Goal: Information Seeking & Learning: Learn about a topic

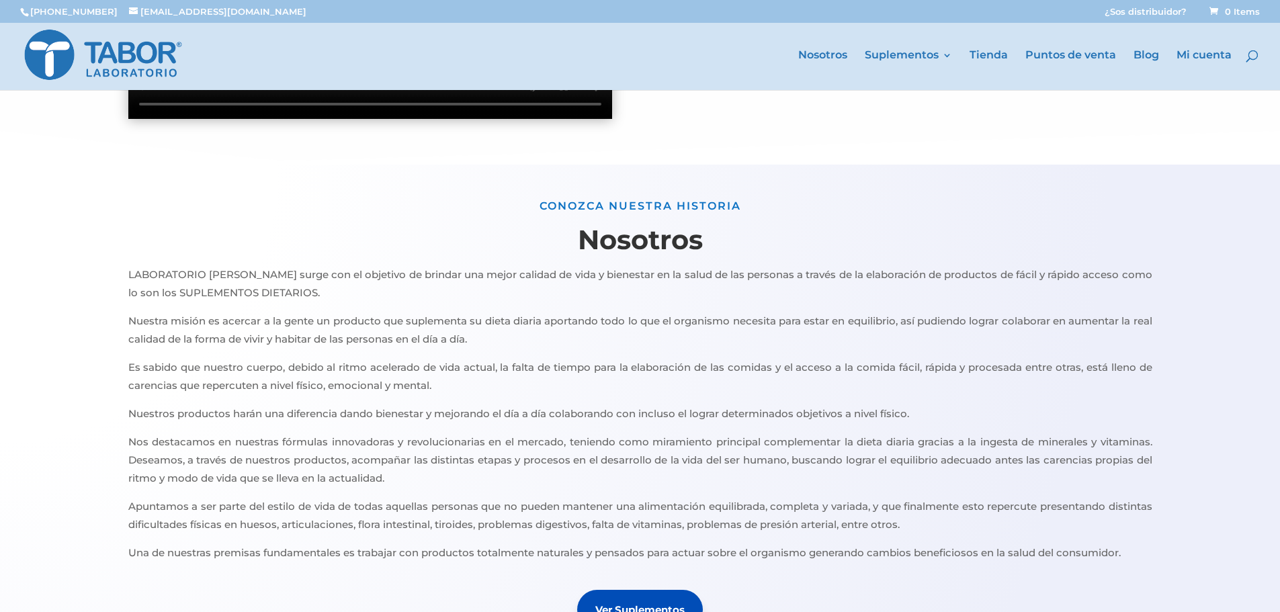
scroll to position [739, 0]
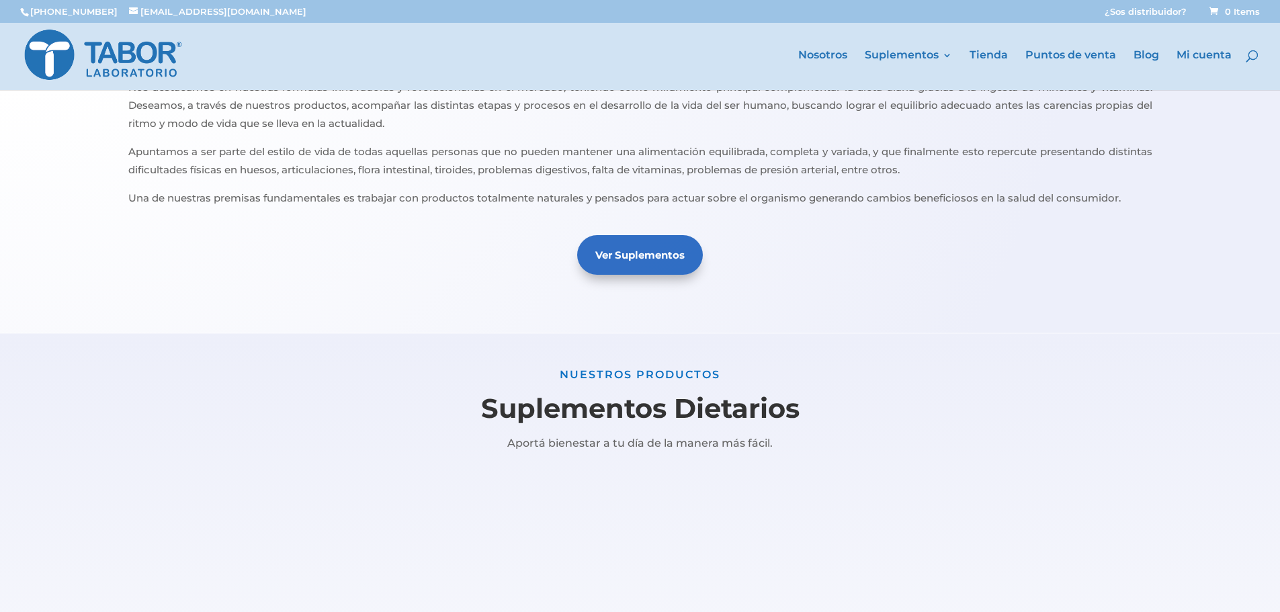
click at [639, 260] on link "Ver Suplementos" at bounding box center [640, 255] width 126 height 40
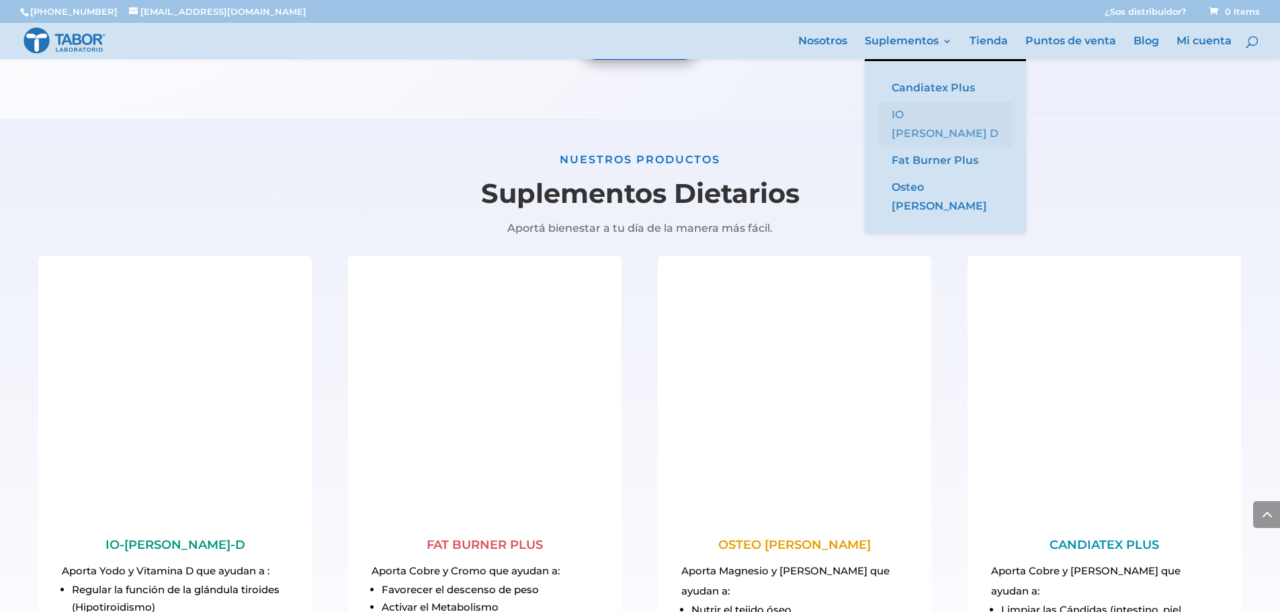
scroll to position [1344, 0]
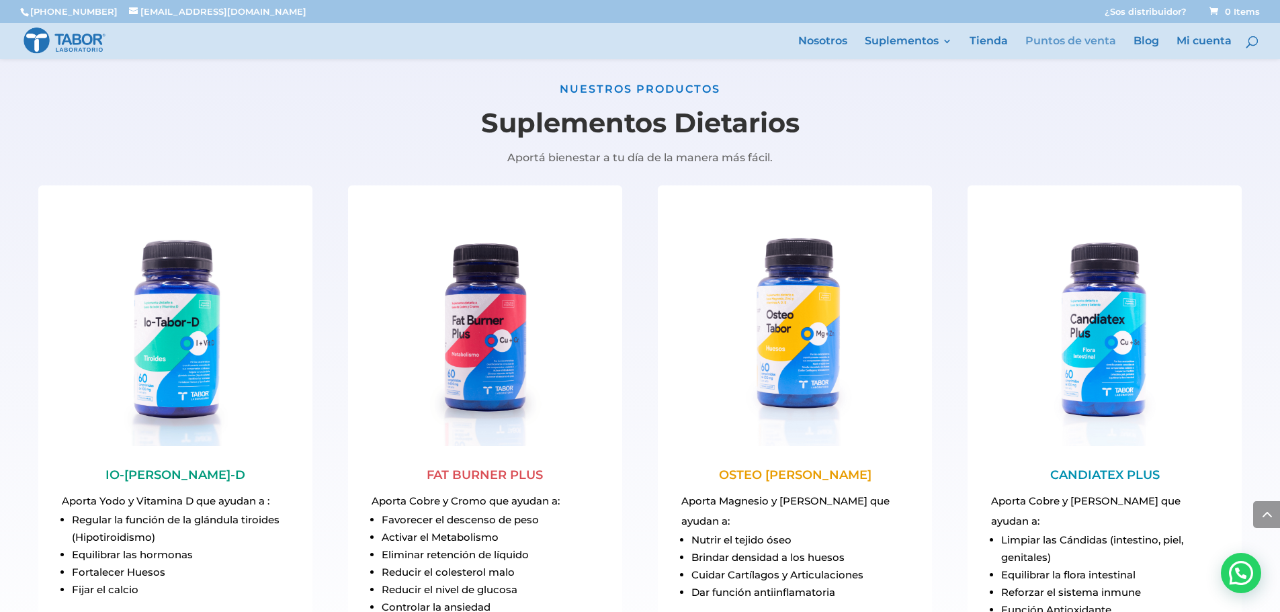
click at [1050, 50] on link "Puntos de venta" at bounding box center [1070, 47] width 91 height 23
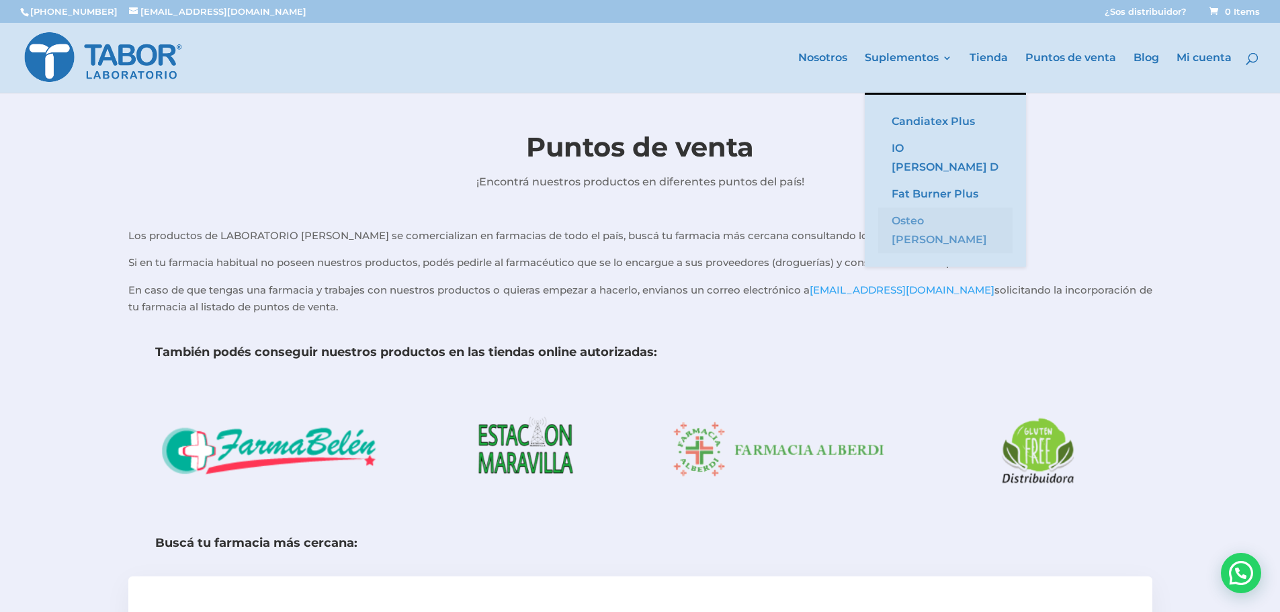
click at [913, 208] on link "Osteo [PERSON_NAME]" at bounding box center [945, 231] width 134 height 46
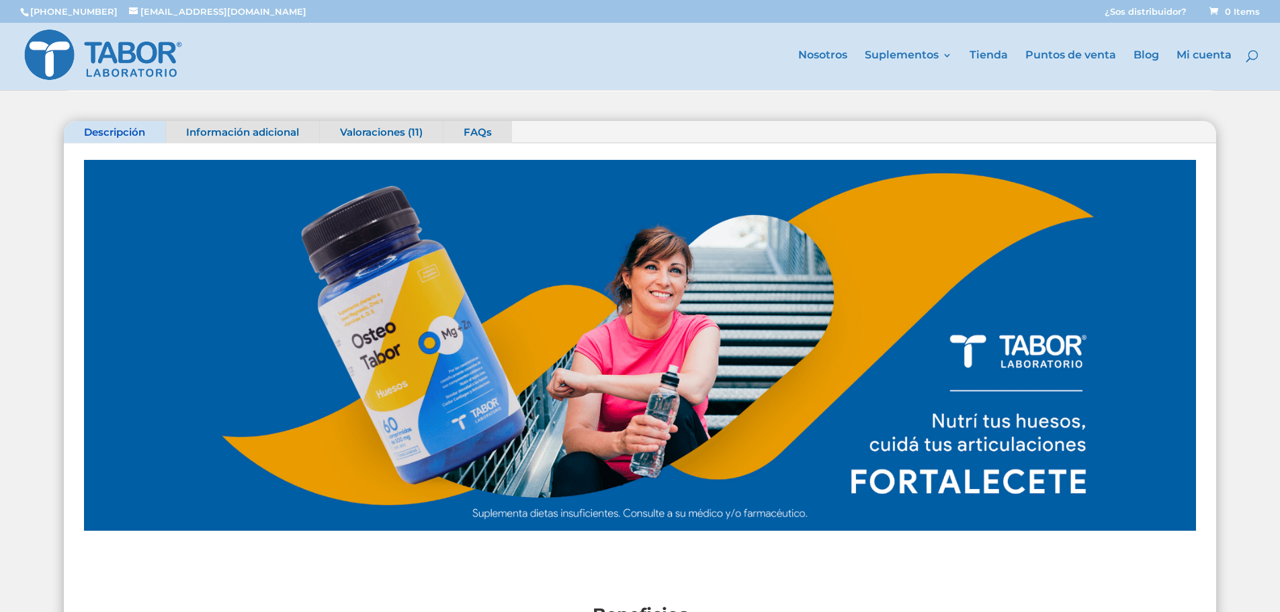
scroll to position [538, 0]
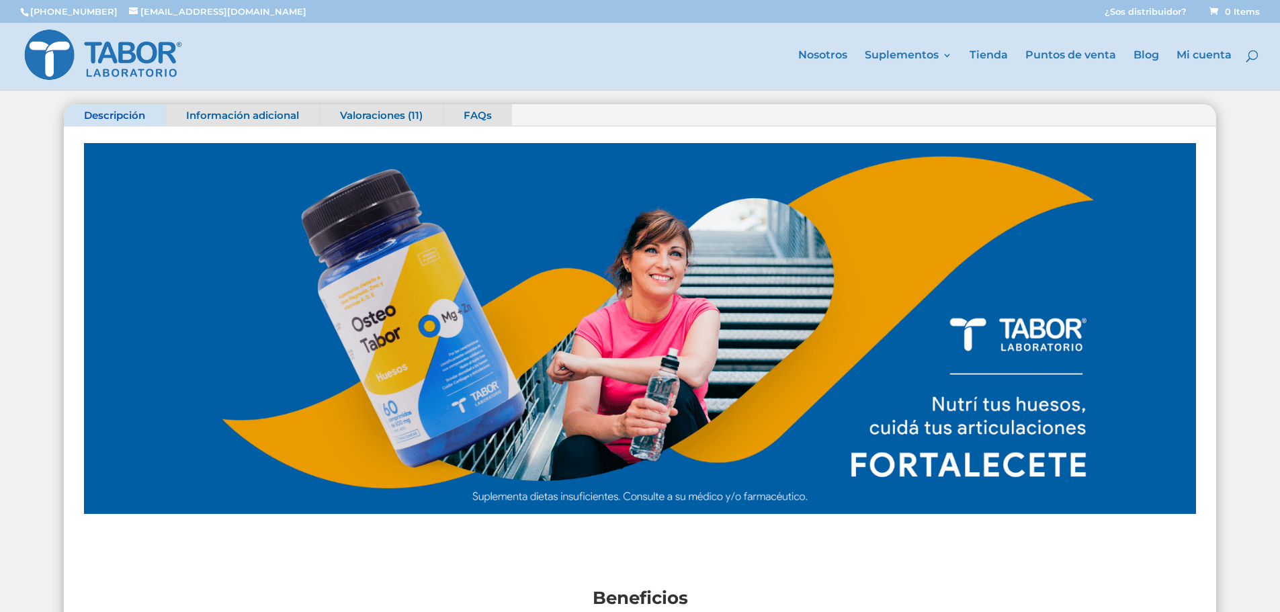
click at [254, 112] on link "Información adicional" at bounding box center [242, 115] width 153 height 23
click at [256, 114] on link "Información adicional" at bounding box center [242, 115] width 153 height 23
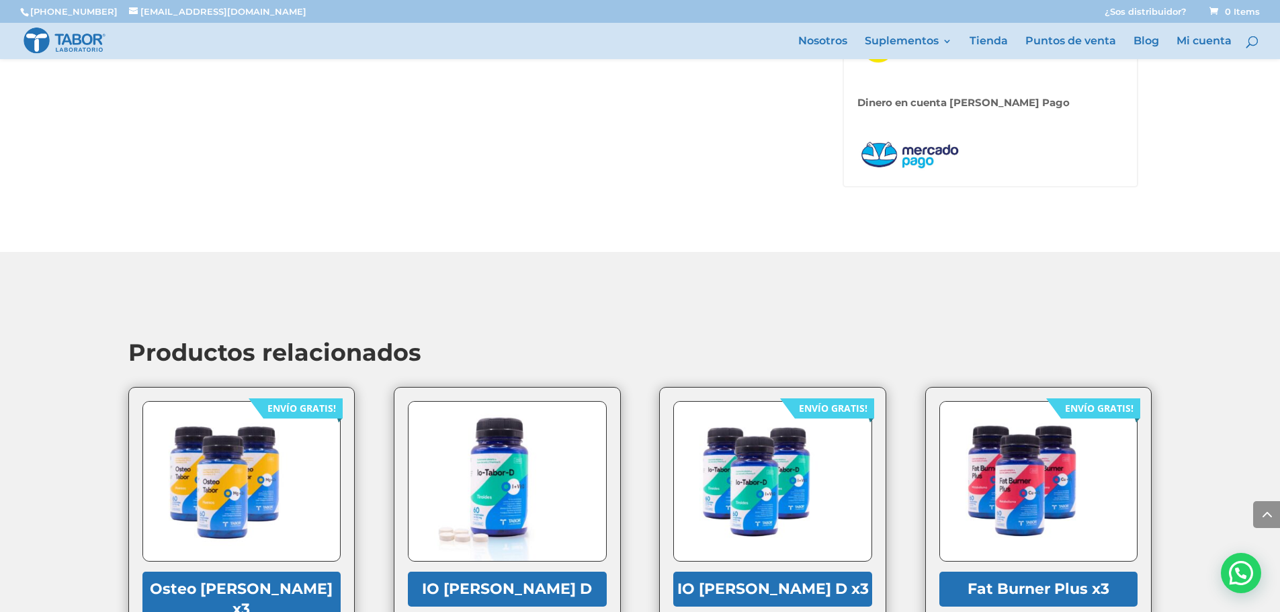
scroll to position [1747, 0]
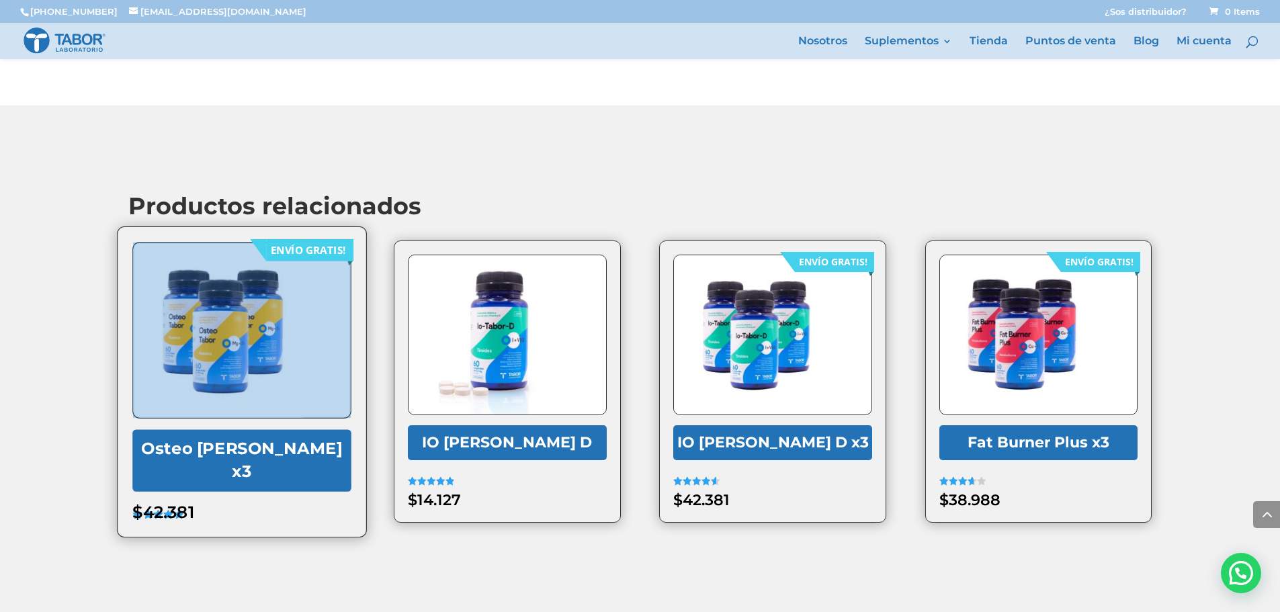
click at [246, 327] on img at bounding box center [220, 330] width 175 height 175
